Goal: Task Accomplishment & Management: Use online tool/utility

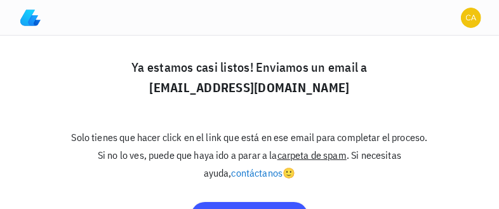
scroll to position [80, 0]
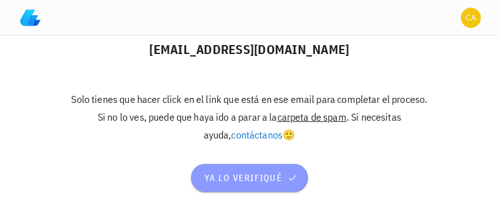
click at [248, 175] on span "ya lo verifiqué" at bounding box center [249, 177] width 91 height 11
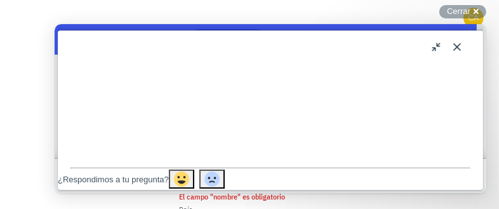
scroll to position [593, 0]
click at [457, 44] on button "Close" at bounding box center [457, 46] width 20 height 20
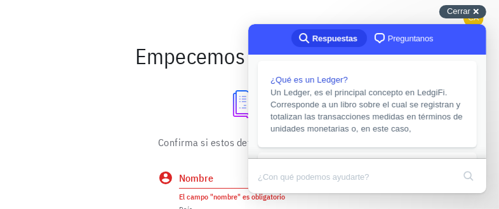
click at [467, 13] on span "Cerrar" at bounding box center [459, 11] width 24 height 10
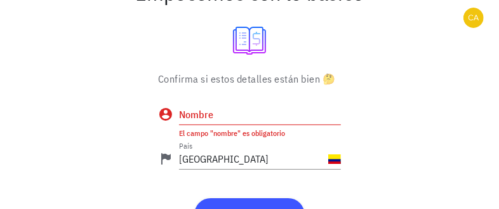
scroll to position [98, 0]
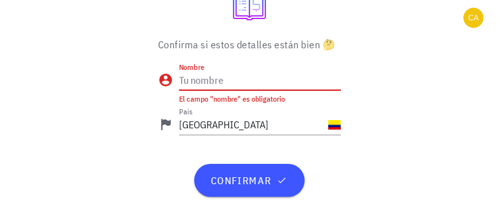
click at [250, 86] on input "Nombre" at bounding box center [260, 80] width 162 height 20
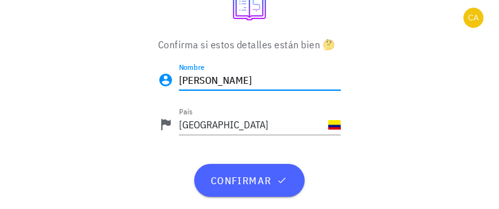
type input "[PERSON_NAME]"
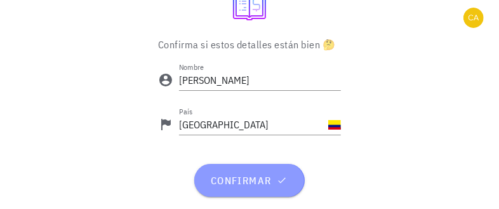
click at [248, 174] on span "confirmar" at bounding box center [249, 180] width 79 height 13
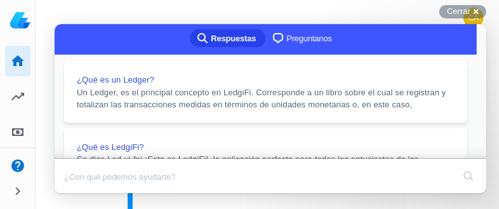
click at [77, 193] on button "Close" at bounding box center [66, 201] width 23 height 17
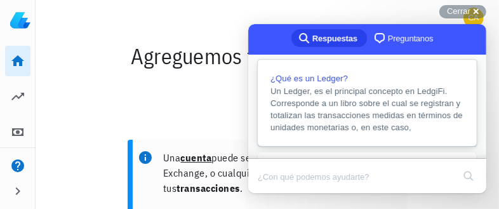
scroll to position [42, 0]
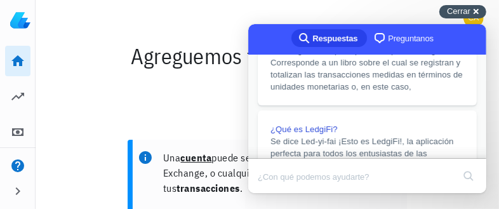
click at [460, 10] on span "Cerrar" at bounding box center [459, 11] width 24 height 10
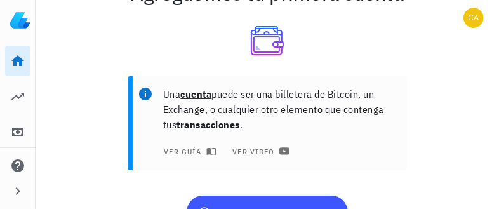
scroll to position [91, 0]
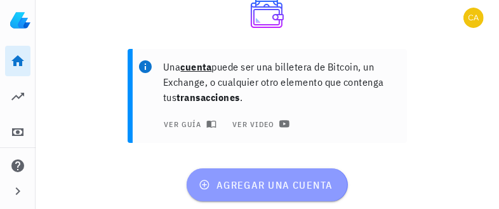
click at [267, 180] on span "agregar una cuenta" at bounding box center [266, 184] width 131 height 13
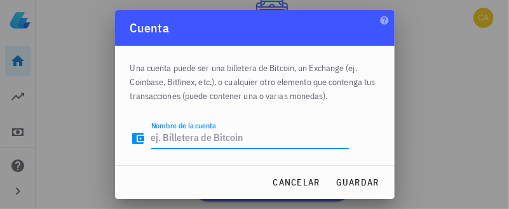
click at [180, 142] on textarea "Nombre de la cuenta" at bounding box center [250, 138] width 198 height 20
type textarea "C"
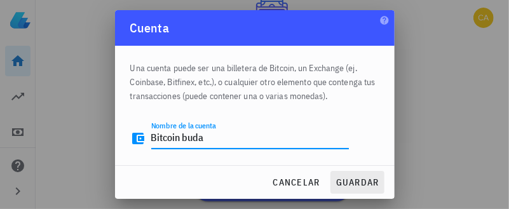
type textarea "Bitcoin buda"
click at [340, 184] on span "guardar" at bounding box center [357, 182] width 44 height 11
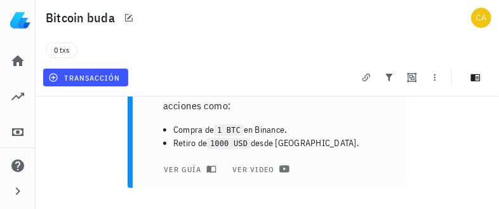
scroll to position [64, 0]
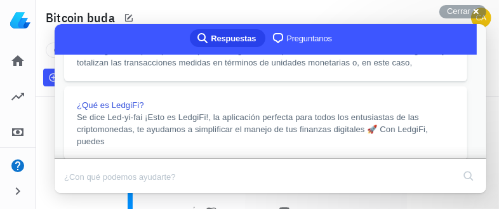
click at [77, 193] on button "Close" at bounding box center [66, 201] width 23 height 17
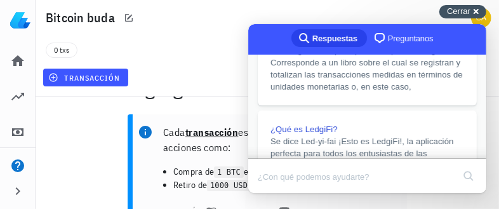
click at [464, 13] on span "Cerrar" at bounding box center [459, 11] width 24 height 10
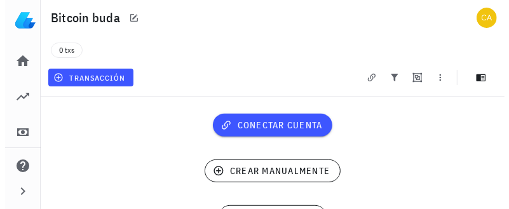
scroll to position [239, 0]
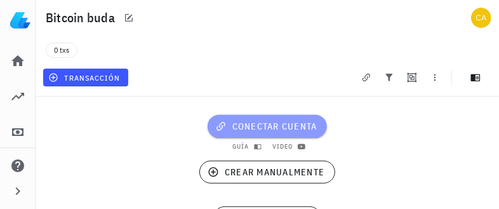
click at [276, 126] on span "conectar cuenta" at bounding box center [268, 126] width 100 height 11
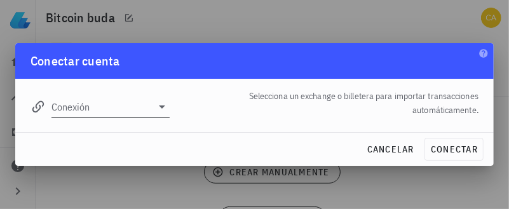
click at [163, 109] on icon at bounding box center [161, 106] width 15 height 15
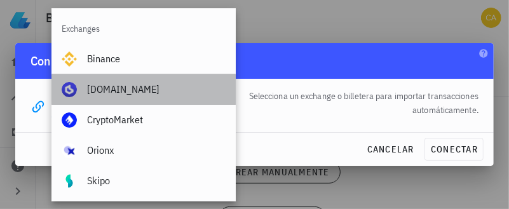
click at [147, 93] on div "Buda.com" at bounding box center [156, 89] width 138 height 12
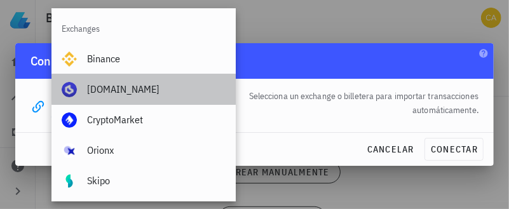
type input "Buda.com"
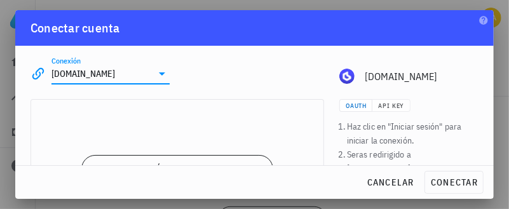
scroll to position [64, 0]
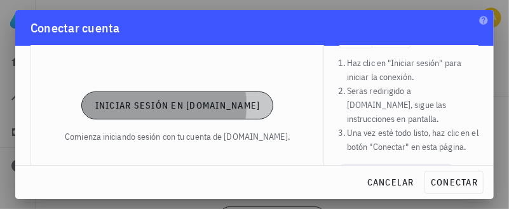
click at [198, 104] on span "Iniciar sesión en Buda.com" at bounding box center [178, 105] width 166 height 11
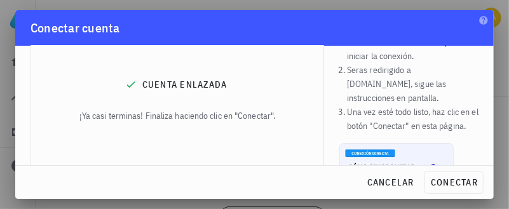
scroll to position [126, 0]
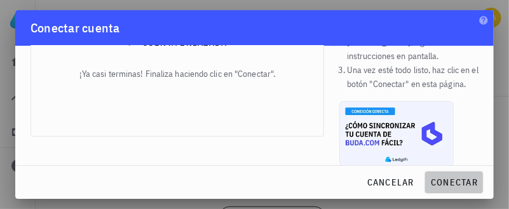
click at [448, 178] on span "conectar" at bounding box center [454, 182] width 48 height 11
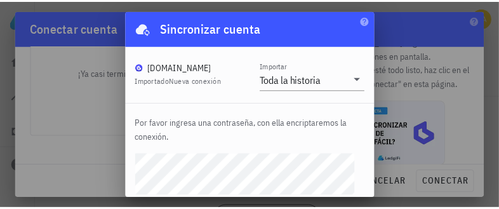
scroll to position [44, 0]
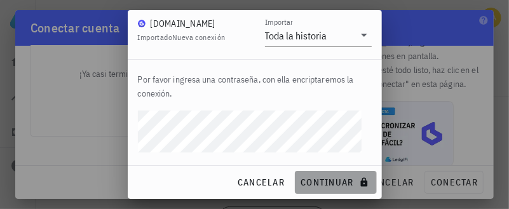
click at [309, 178] on span "continuar" at bounding box center [335, 182] width 71 height 11
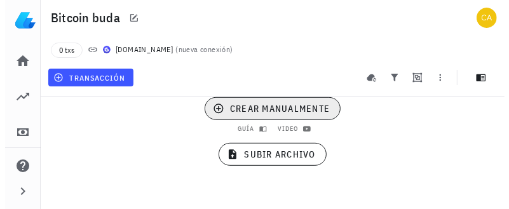
scroll to position [261, 0]
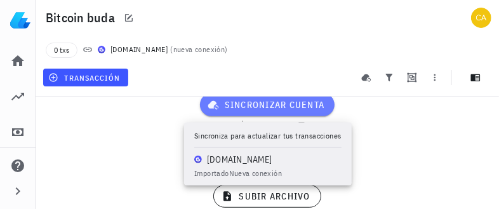
click at [264, 107] on span "sincronizar cuenta" at bounding box center [267, 104] width 115 height 11
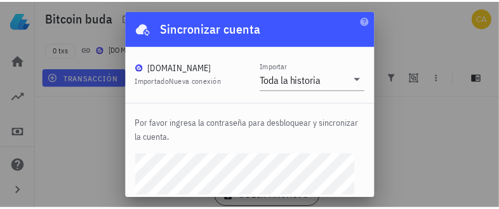
scroll to position [44, 0]
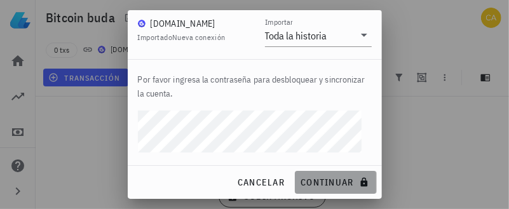
click at [318, 182] on span "continuar" at bounding box center [335, 182] width 71 height 11
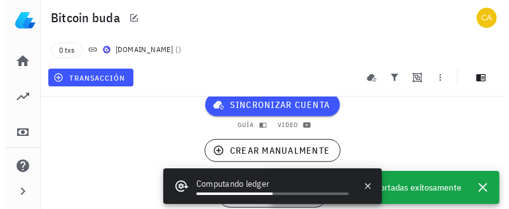
scroll to position [0, 0]
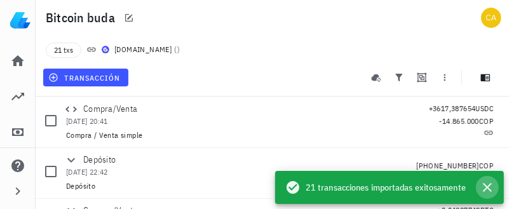
click at [485, 186] on icon "button" at bounding box center [487, 187] width 15 height 15
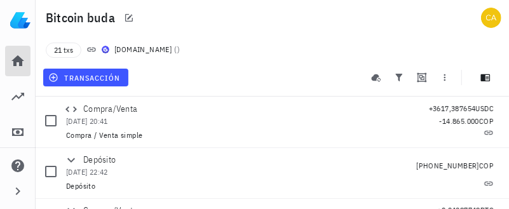
click at [17, 66] on icon at bounding box center [17, 60] width 15 height 15
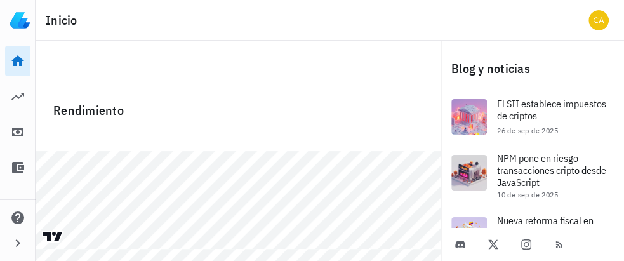
scroll to position [133, 0]
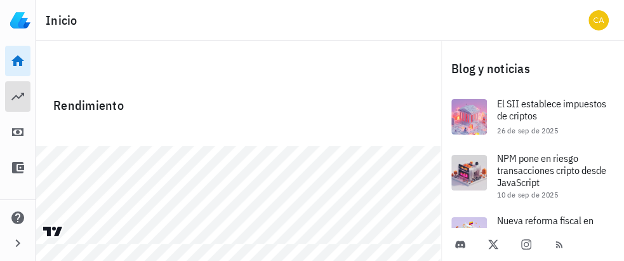
click at [20, 98] on icon at bounding box center [17, 96] width 15 height 15
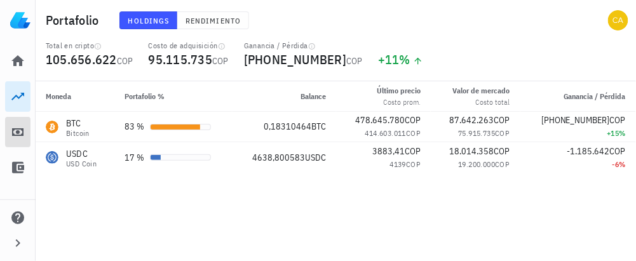
click at [13, 131] on icon at bounding box center [17, 132] width 11 height 8
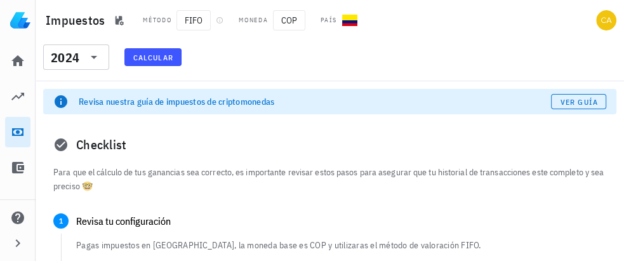
click at [160, 56] on span "Calcular" at bounding box center [153, 58] width 41 height 10
click at [155, 62] on button "Calcular" at bounding box center [152, 57] width 57 height 18
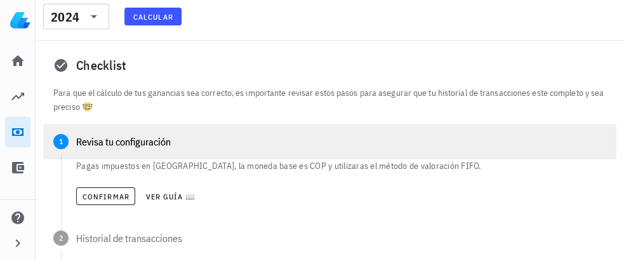
scroll to position [105, 0]
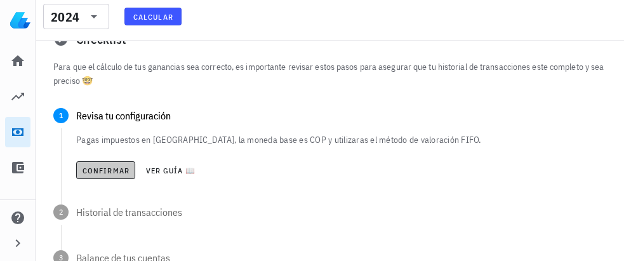
click at [110, 171] on span "Confirmar" at bounding box center [106, 171] width 48 height 10
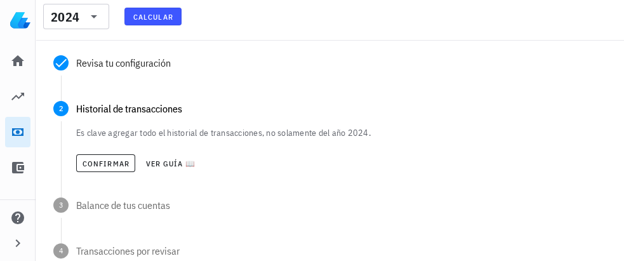
scroll to position [185, 0]
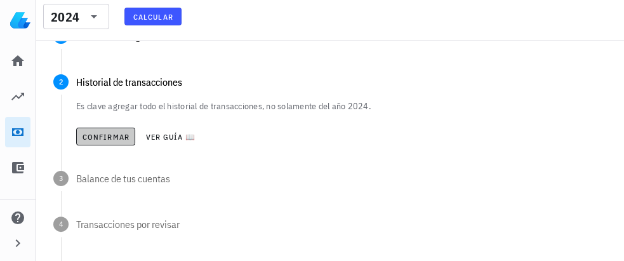
click at [109, 138] on span "Confirmar" at bounding box center [106, 137] width 48 height 10
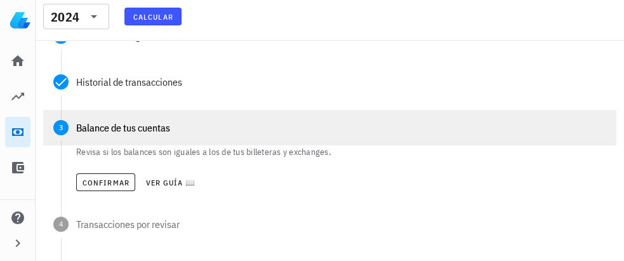
scroll to position [212, 0]
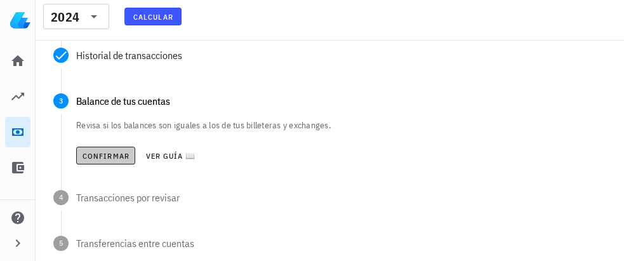
click at [111, 156] on span "Confirmar" at bounding box center [106, 156] width 48 height 10
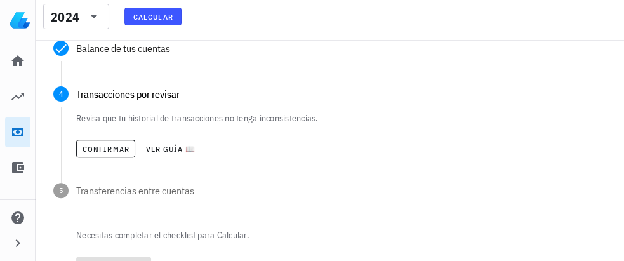
scroll to position [291, 0]
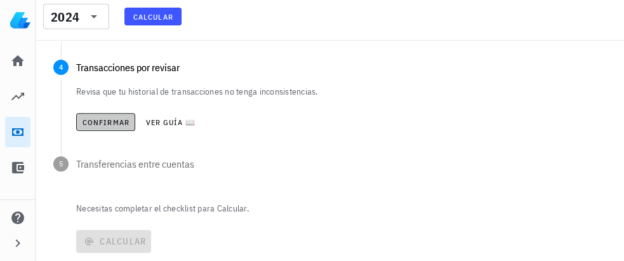
click at [111, 126] on span "Confirmar" at bounding box center [106, 123] width 48 height 10
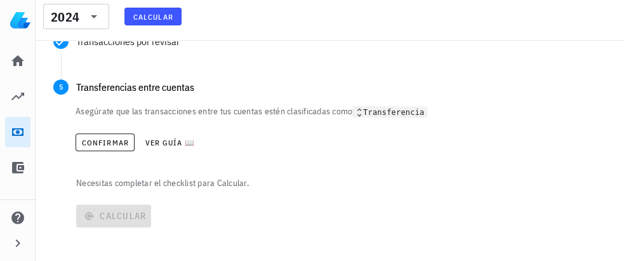
scroll to position [326, 0]
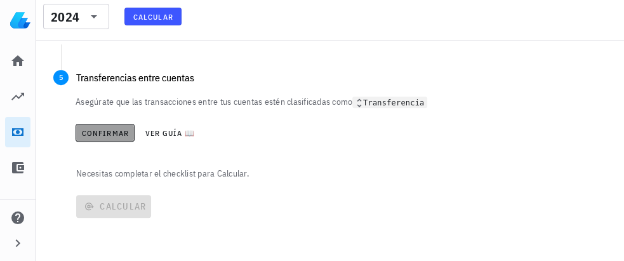
click at [111, 137] on span "Confirmar" at bounding box center [105, 133] width 48 height 10
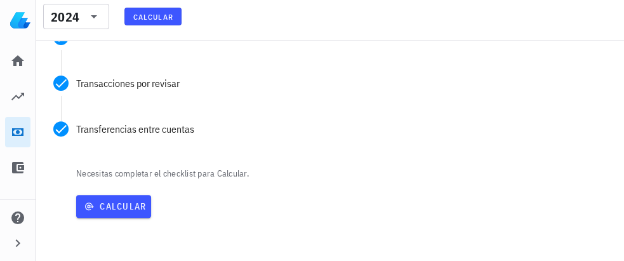
scroll to position [274, 0]
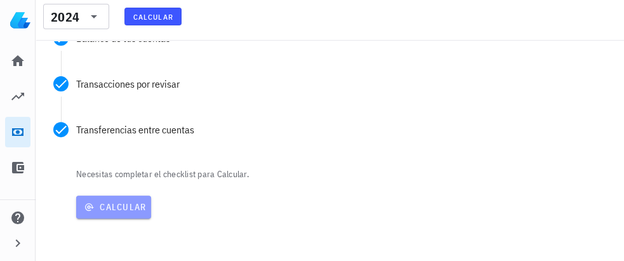
click at [117, 201] on span "Calcular" at bounding box center [113, 206] width 65 height 11
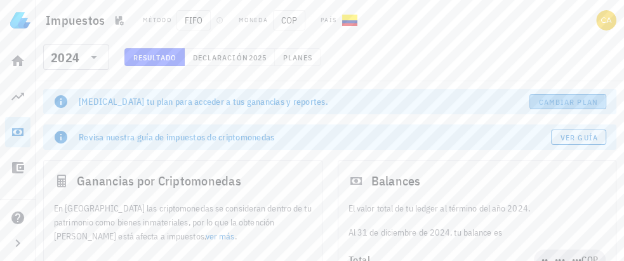
click at [508, 98] on span "Cambiar plan" at bounding box center [569, 102] width 60 height 10
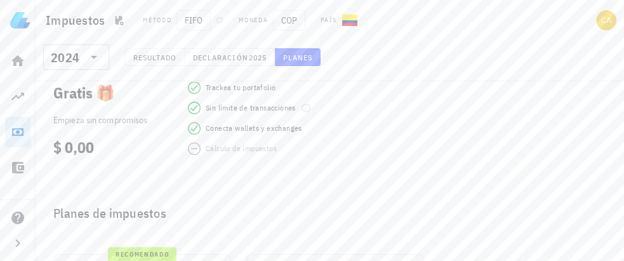
scroll to position [238, 0]
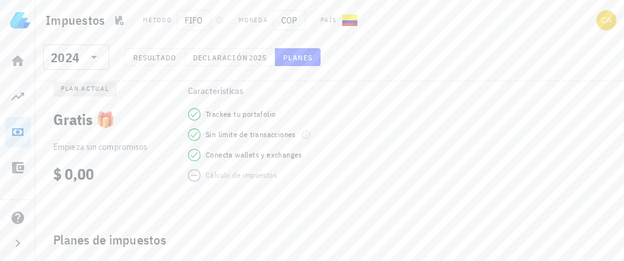
click at [82, 146] on p "Empieza sin compromisos" at bounding box center [111, 147] width 117 height 14
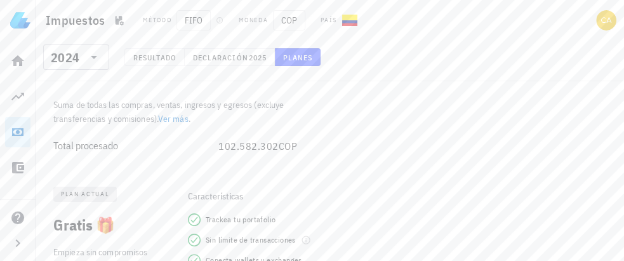
scroll to position [53, 0]
